Goal: Information Seeking & Learning: Learn about a topic

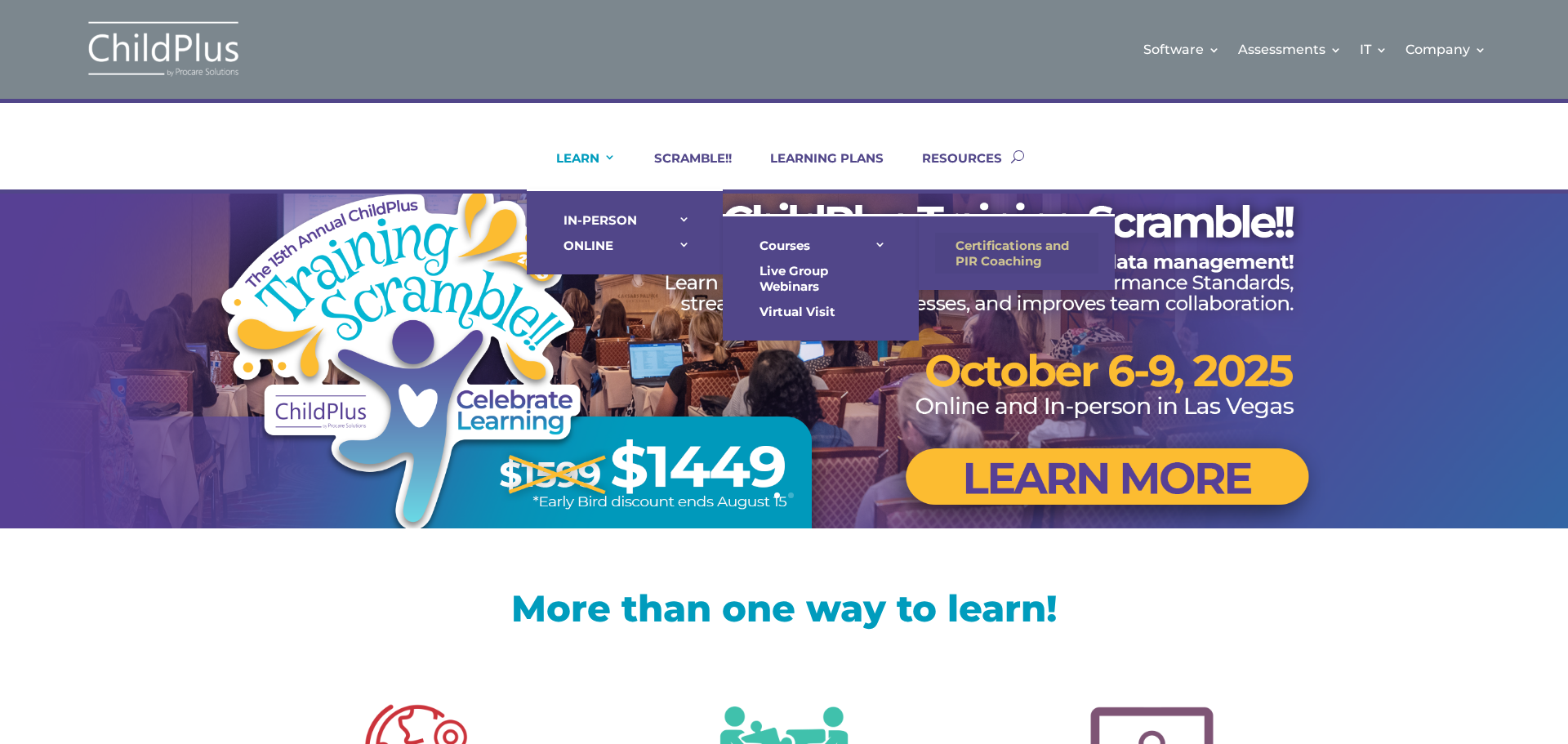
click at [984, 249] on link "Certifications and PIR Coaching" at bounding box center [1017, 254] width 164 height 41
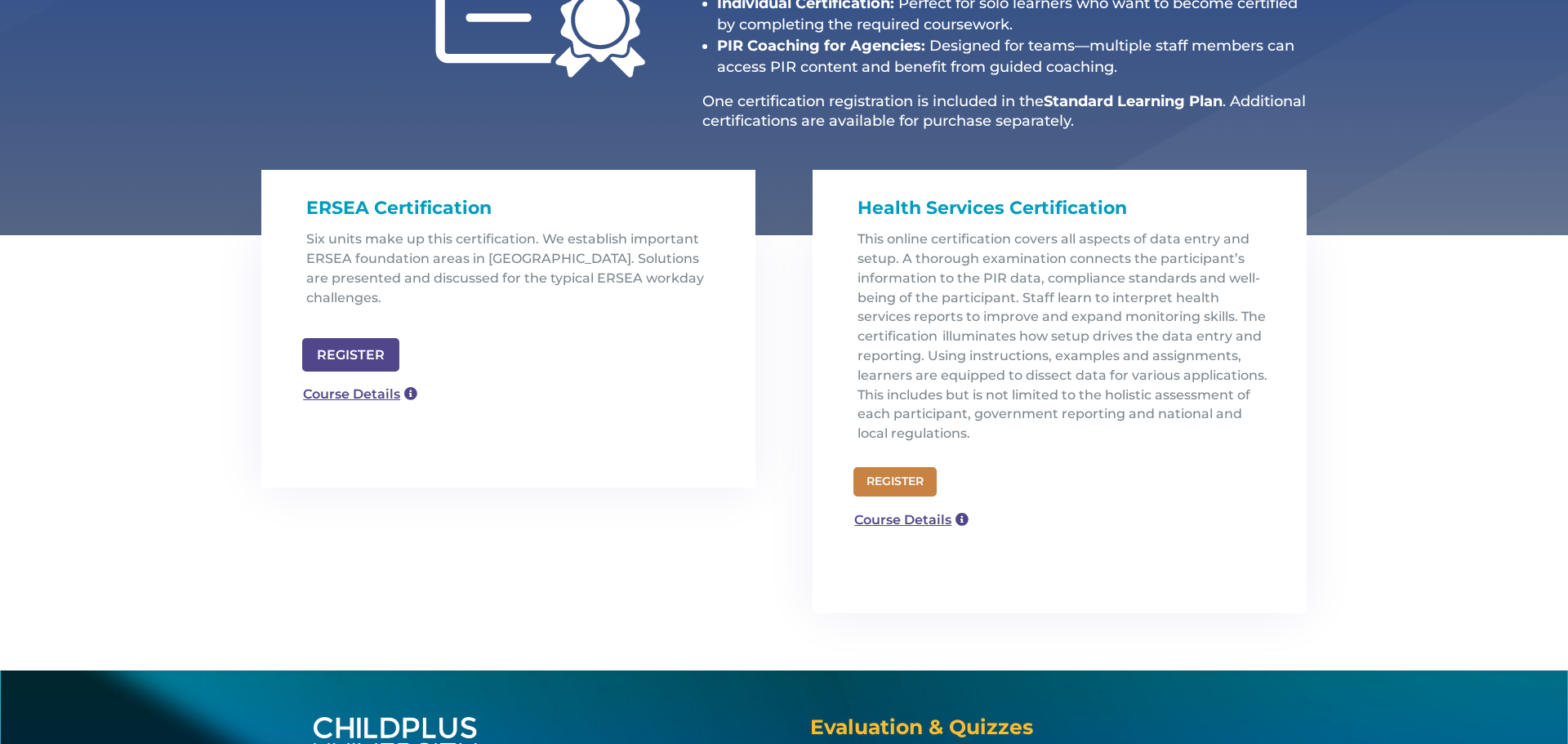
scroll to position [392, 0]
